Goal: Information Seeking & Learning: Compare options

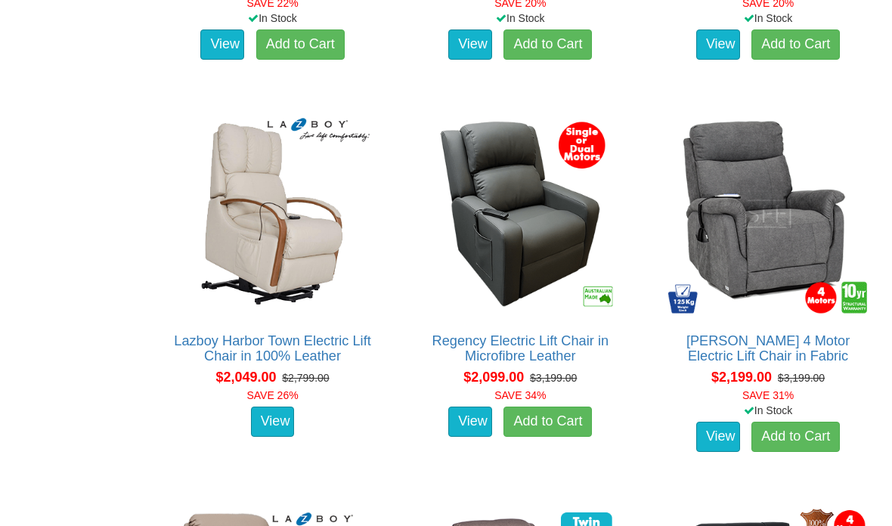
scroll to position [2064, 0]
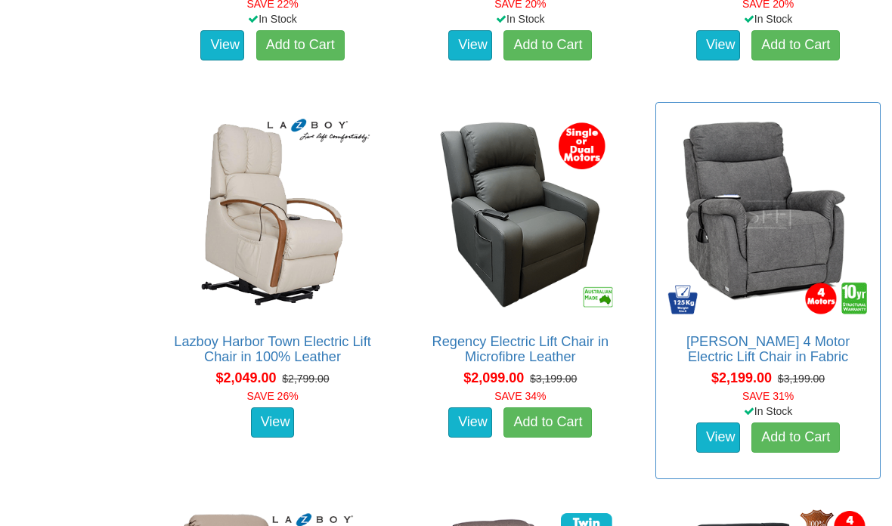
click at [797, 234] on img at bounding box center [768, 214] width 209 height 209
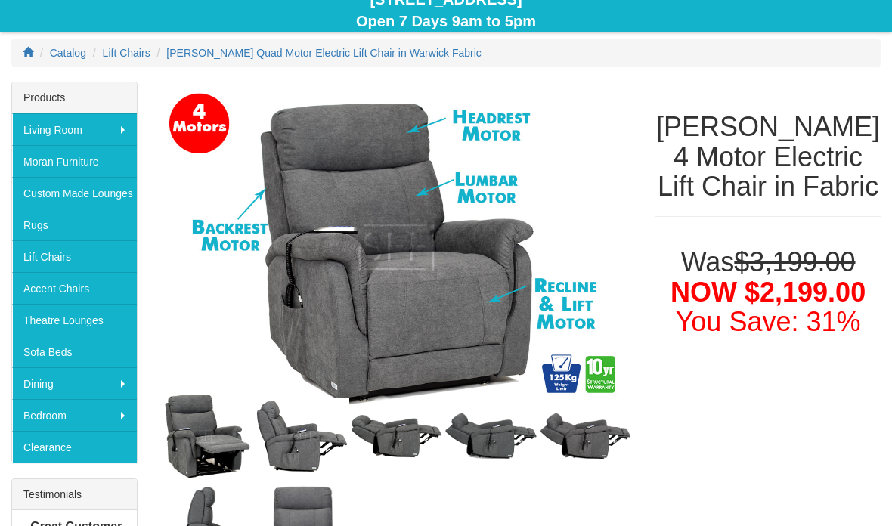
scroll to position [221, 0]
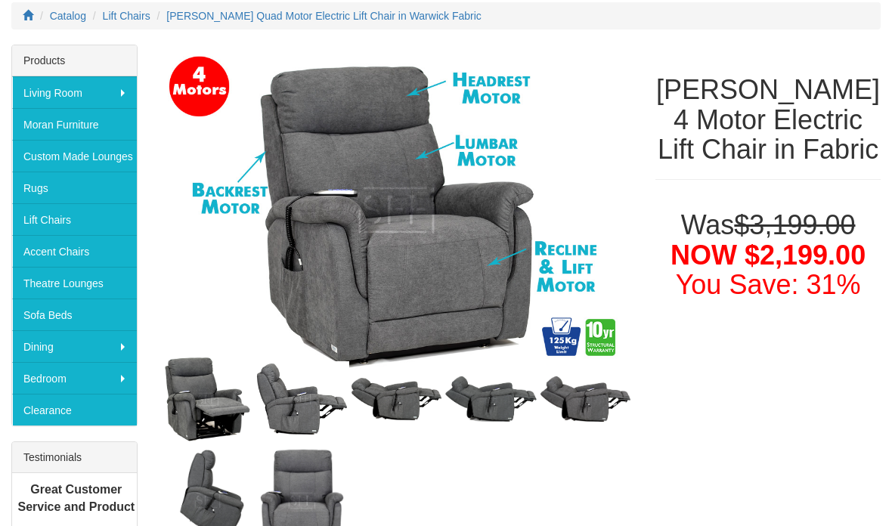
click at [504, 393] on img at bounding box center [491, 400] width 95 height 52
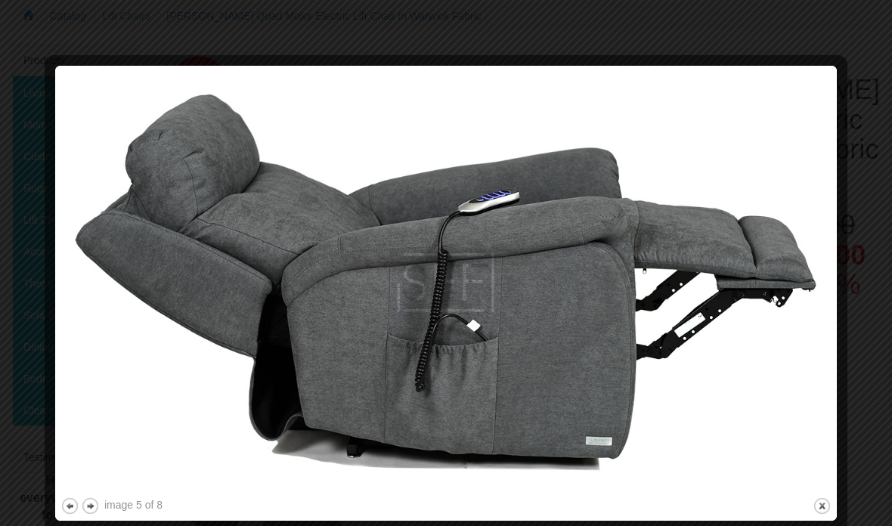
click at [842, 19] on div at bounding box center [446, 263] width 892 height 526
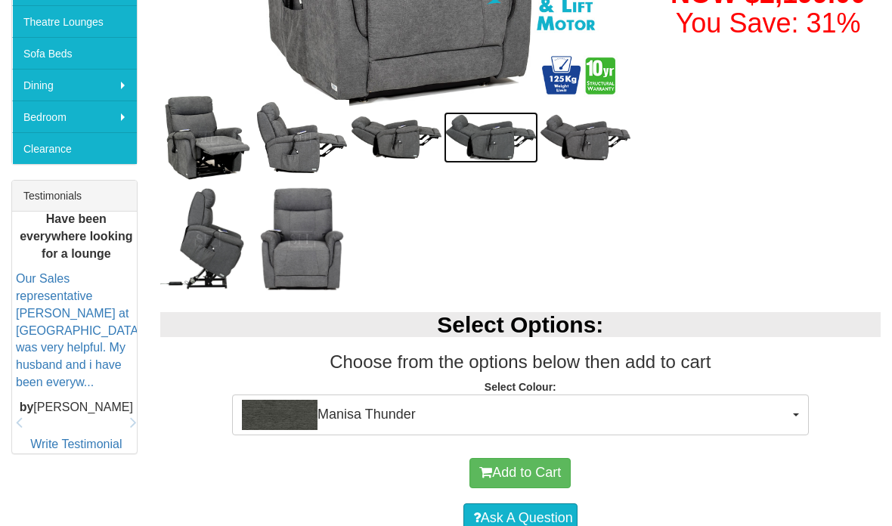
scroll to position [559, 0]
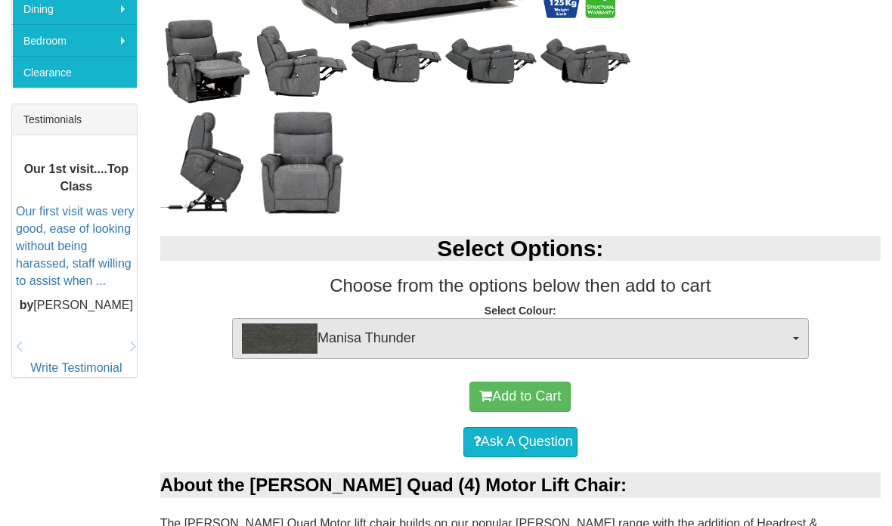
click at [766, 335] on span "Manisa Thunder" at bounding box center [515, 339] width 547 height 30
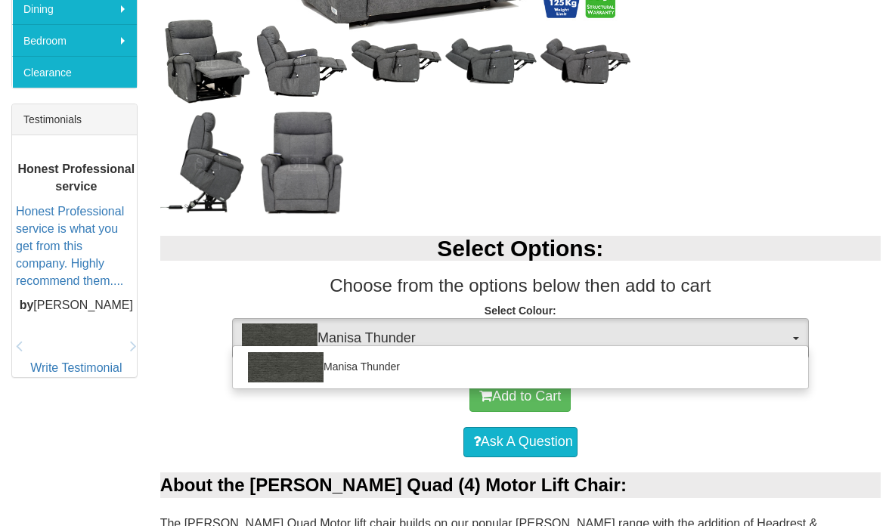
click at [780, 335] on div at bounding box center [446, 263] width 892 height 526
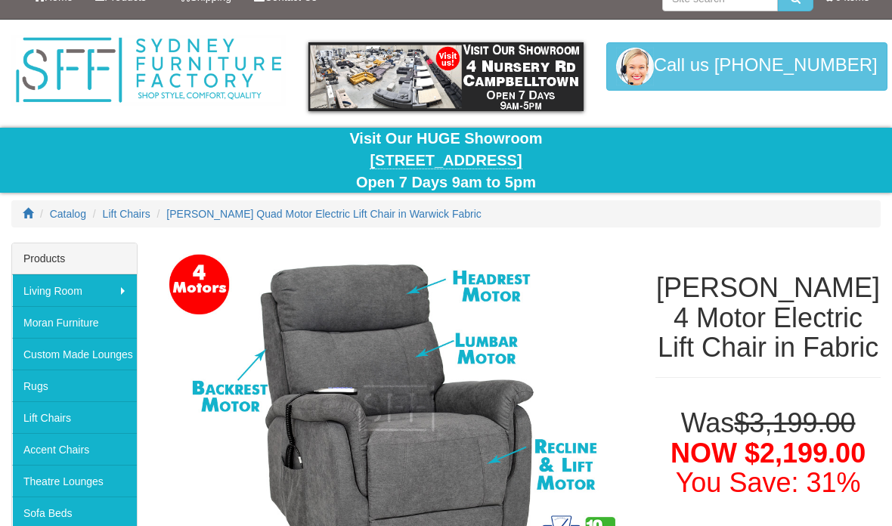
scroll to position [83, 0]
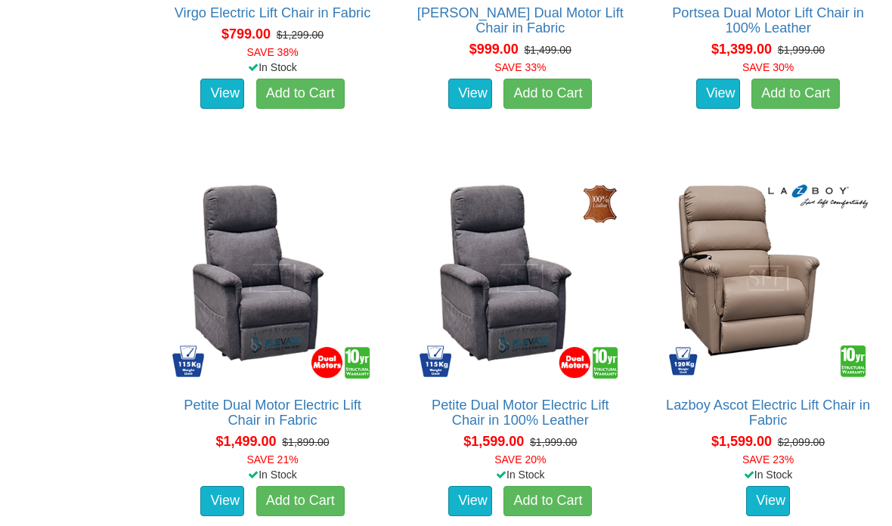
scroll to position [1238, 0]
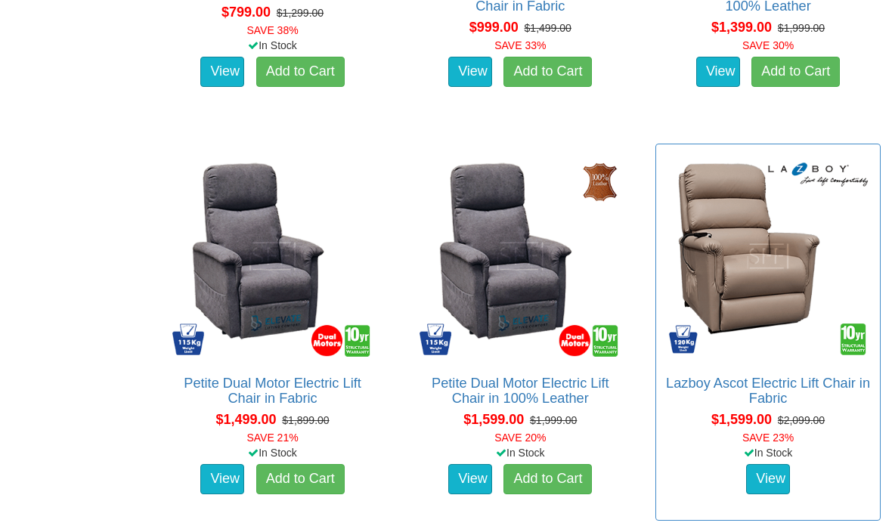
click at [808, 277] on img at bounding box center [768, 256] width 209 height 209
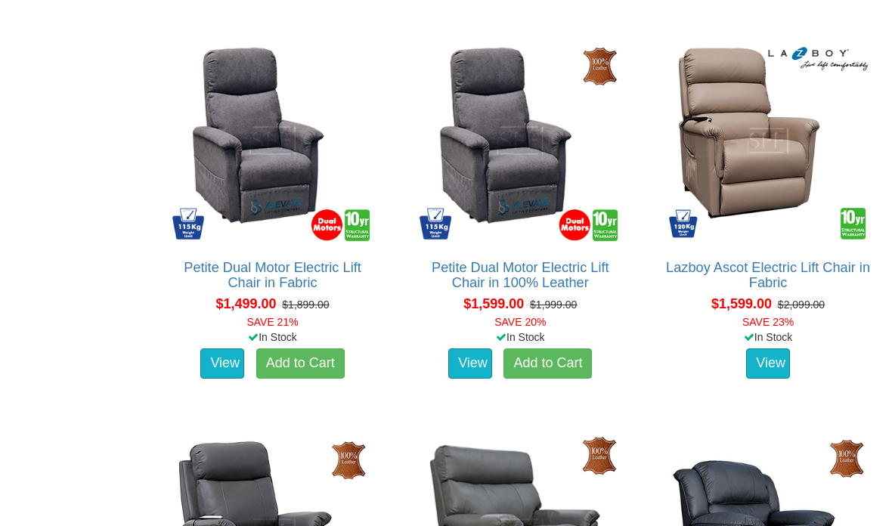
scroll to position [1258, 0]
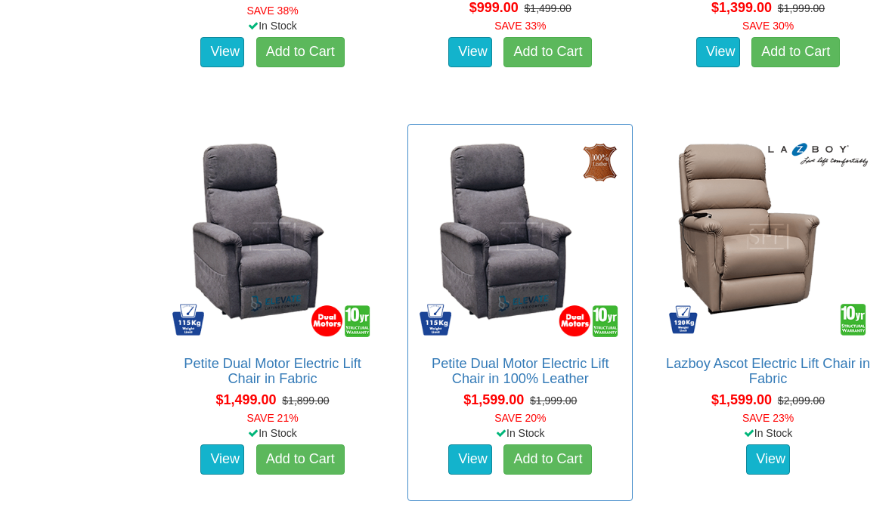
click at [523, 242] on img at bounding box center [520, 236] width 209 height 209
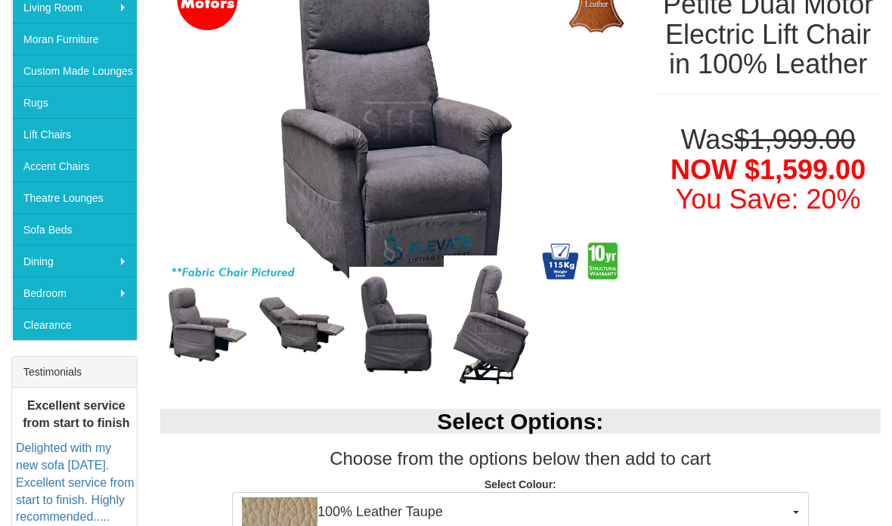
scroll to position [326, 0]
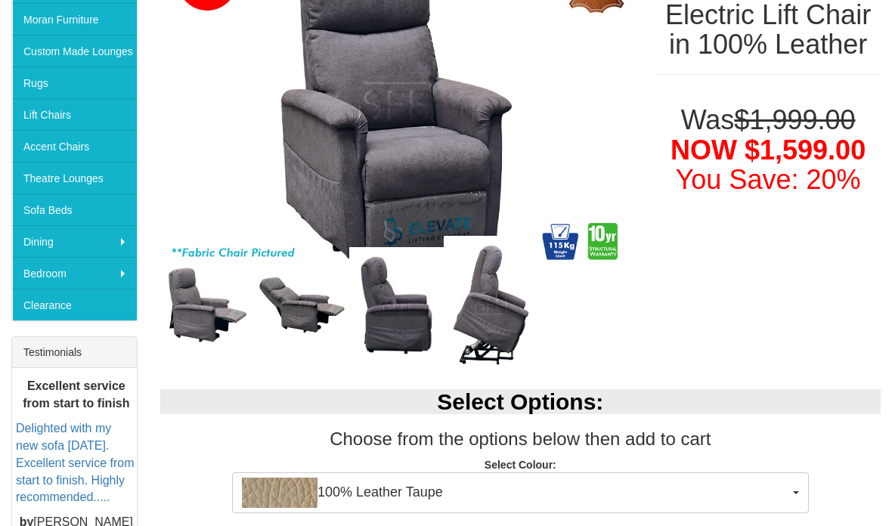
click at [489, 327] on img at bounding box center [491, 305] width 95 height 139
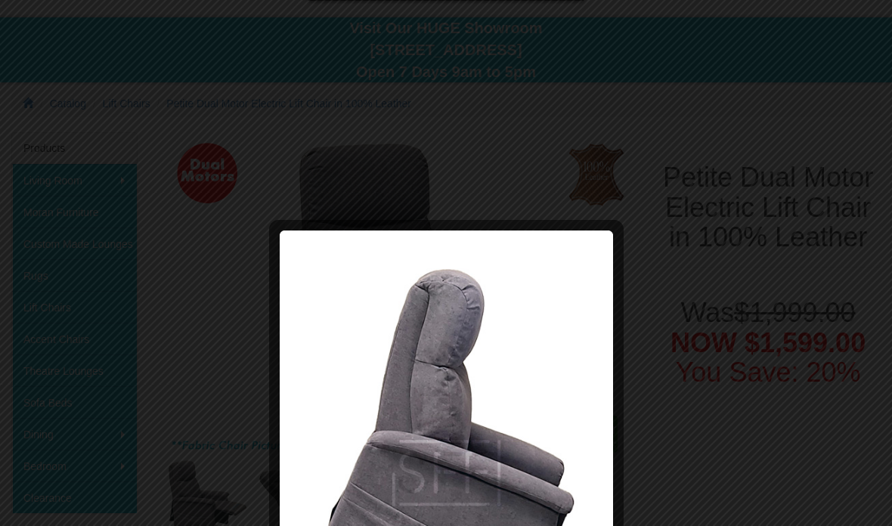
scroll to position [0, 0]
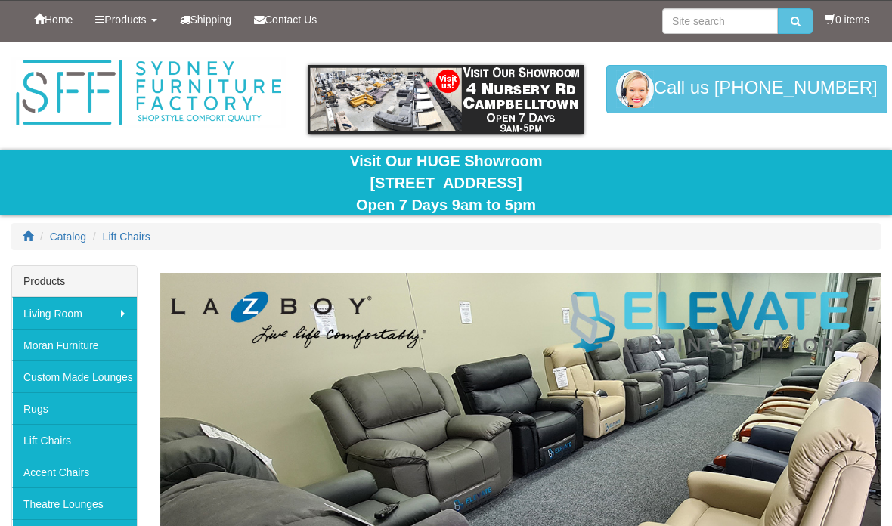
scroll to position [1258, 0]
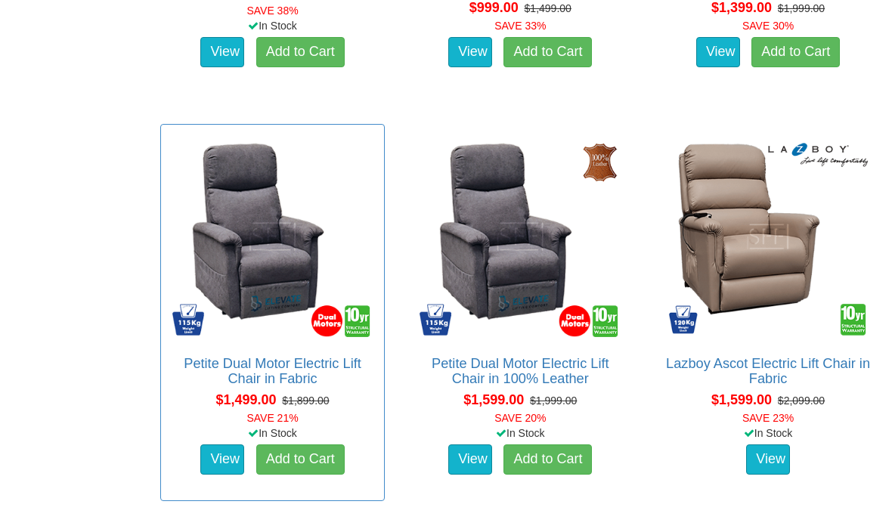
click at [265, 253] on img at bounding box center [273, 236] width 209 height 209
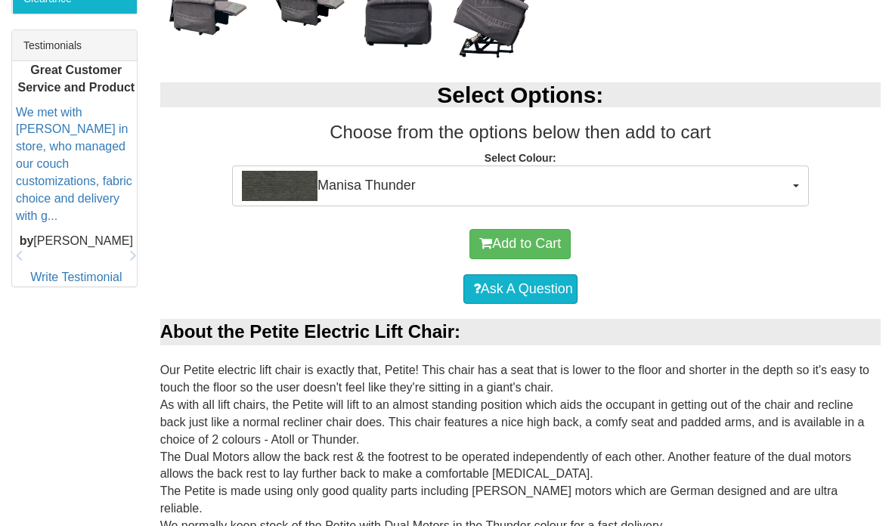
scroll to position [591, 0]
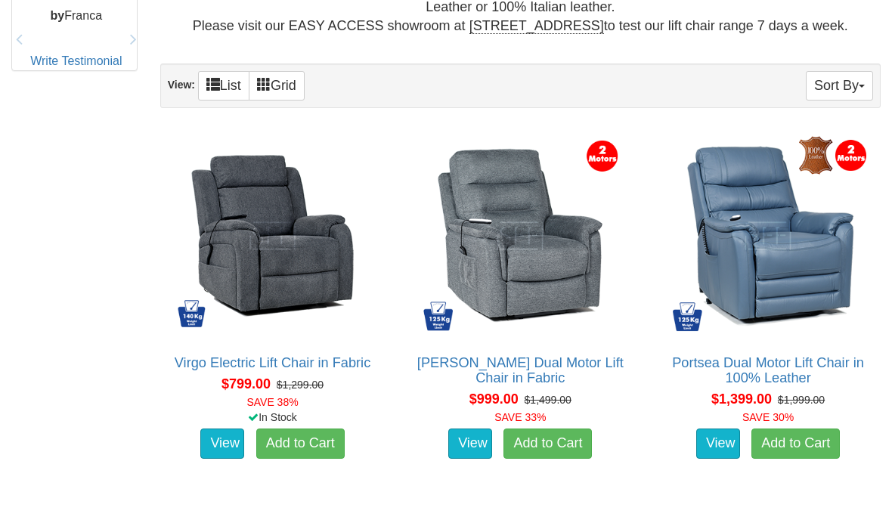
scroll to position [865, 0]
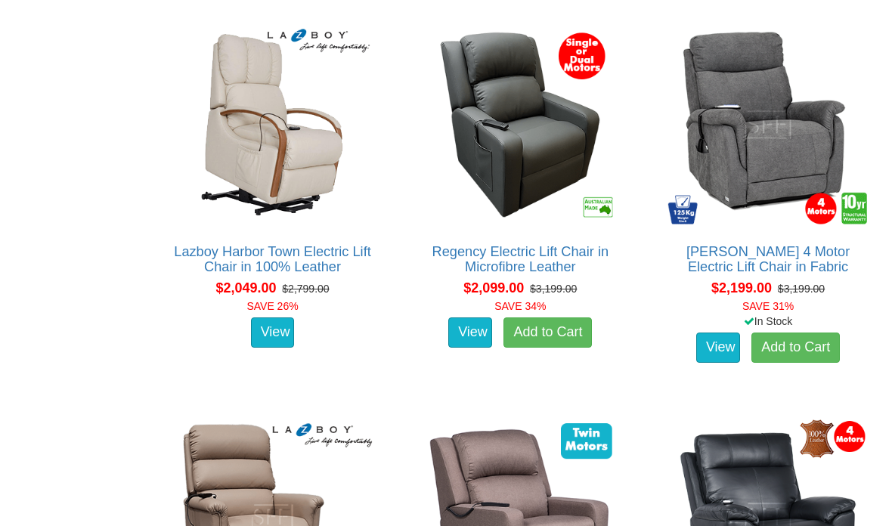
scroll to position [2173, 0]
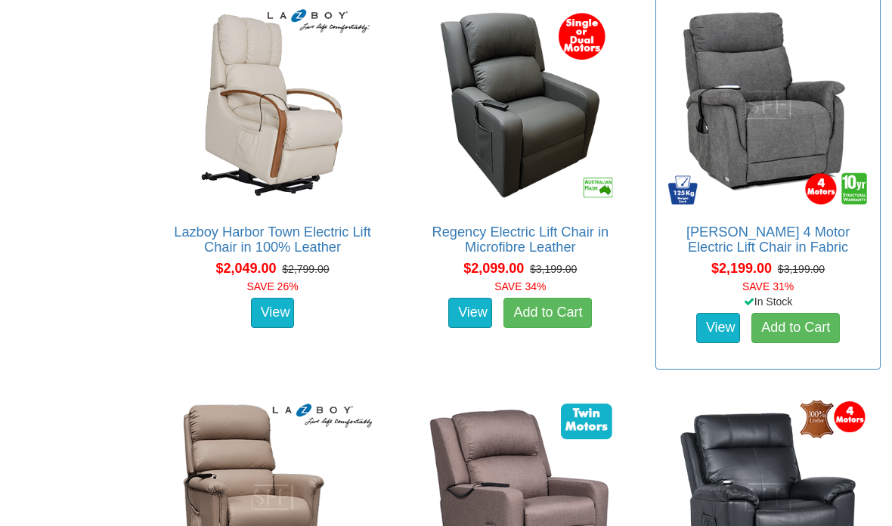
click at [807, 143] on img at bounding box center [768, 106] width 209 height 209
